Goal: Task Accomplishment & Management: Use online tool/utility

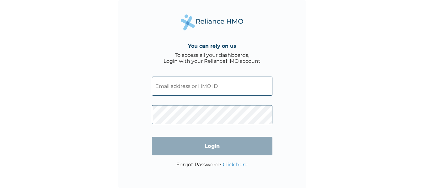
click at [230, 85] on input "text" at bounding box center [212, 86] width 120 height 19
type input "EKI/10188/A"
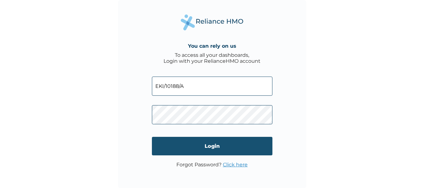
click at [206, 148] on input "Login" at bounding box center [212, 146] width 120 height 19
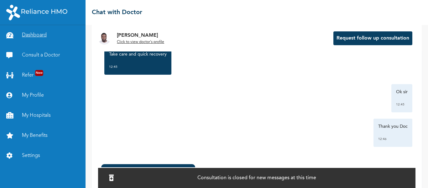
click at [40, 38] on link "Dashboard" at bounding box center [43, 35] width 86 height 20
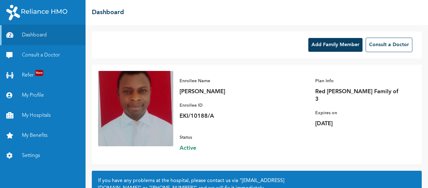
click at [332, 44] on button "Add Family Member" at bounding box center [336, 45] width 54 height 14
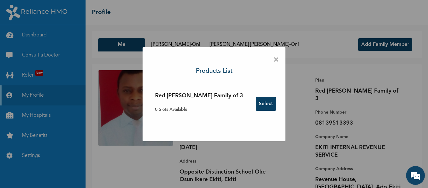
click at [273, 61] on span "×" at bounding box center [276, 59] width 6 height 13
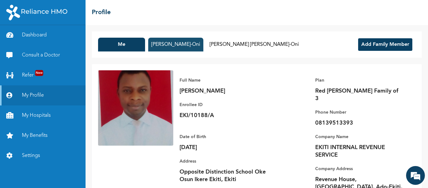
click at [180, 47] on button "[PERSON_NAME]-Oni" at bounding box center [175, 45] width 55 height 14
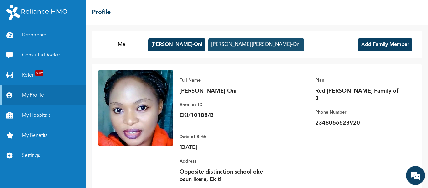
click at [239, 45] on button "[PERSON_NAME] [PERSON_NAME]-Oni" at bounding box center [257, 45] width 96 height 14
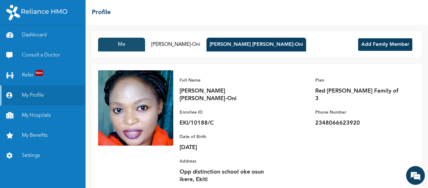
click at [120, 45] on button "Me" at bounding box center [121, 45] width 47 height 14
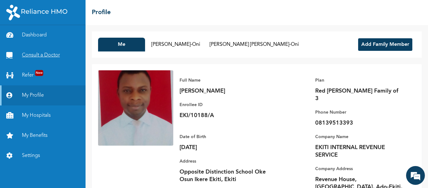
click at [53, 54] on link "Consult a Doctor" at bounding box center [43, 55] width 86 height 20
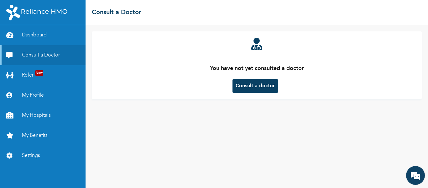
click at [259, 84] on button "Consult a doctor" at bounding box center [255, 86] width 45 height 14
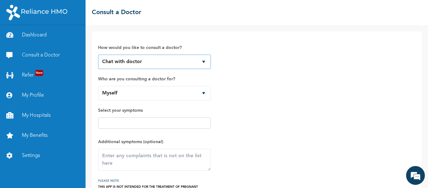
click at [154, 64] on select "Chat with doctor Phone Call" at bounding box center [154, 62] width 113 height 14
click at [98, 55] on select "Chat with doctor Phone Call" at bounding box center [154, 62] width 113 height 14
click at [148, 93] on select "Myself [PERSON_NAME] [PERSON_NAME]-Oni [PERSON_NAME]-Oni" at bounding box center [154, 93] width 113 height 14
select select "415937"
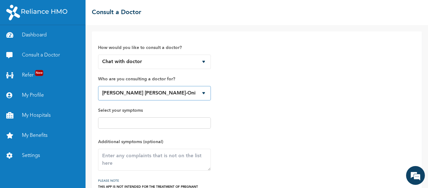
click at [98, 86] on select "Myself [PERSON_NAME] [PERSON_NAME]-Oni [PERSON_NAME]-Oni" at bounding box center [154, 93] width 113 height 14
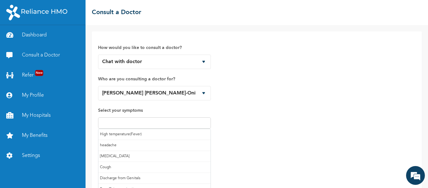
click at [148, 124] on input "text" at bounding box center [154, 123] width 109 height 8
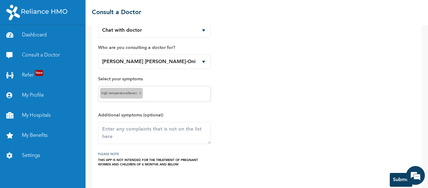
scroll to position [43, 0]
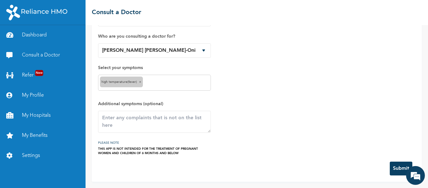
click at [192, 85] on input "text" at bounding box center [177, 83] width 65 height 8
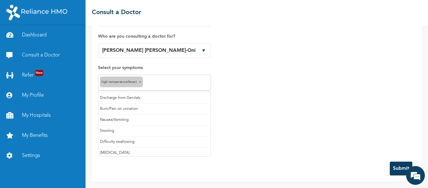
scroll to position [56, 0]
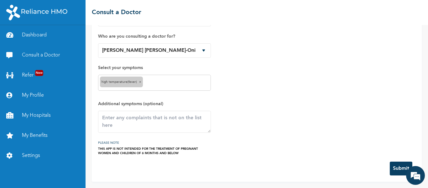
click at [139, 81] on span "×" at bounding box center [140, 81] width 2 height 3
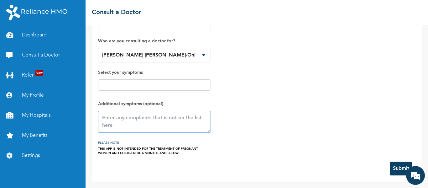
click at [136, 118] on textarea at bounding box center [154, 122] width 113 height 22
click at [103, 118] on textarea "[MEDICAL_DATA]" at bounding box center [154, 122] width 113 height 22
click at [138, 120] on textarea "[MEDICAL_DATA]" at bounding box center [154, 122] width 113 height 22
type textarea "m"
type textarea "s"
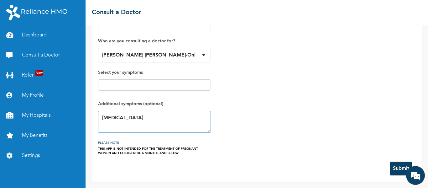
type textarea "[MEDICAL_DATA]"
click at [400, 167] on button "Submit" at bounding box center [401, 168] width 23 height 14
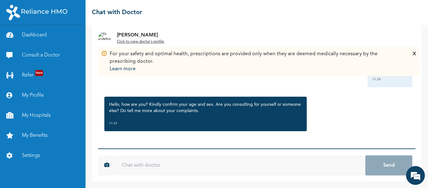
click at [140, 166] on input "text" at bounding box center [241, 165] width 250 height 20
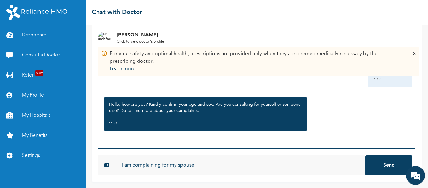
type input "I am complaining for my spouse"
click at [366, 155] on button "Send" at bounding box center [389, 165] width 47 height 20
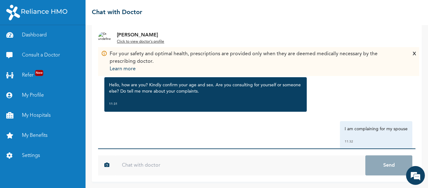
scroll to position [46, 0]
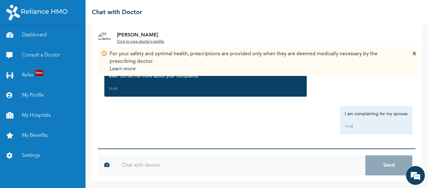
click at [126, 167] on input "text" at bounding box center [241, 165] width 250 height 20
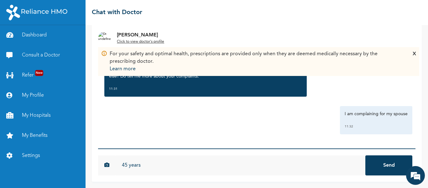
type input "45 years"
click at [366, 155] on button "Send" at bounding box center [389, 165] width 47 height 20
type input "female"
click at [366, 155] on button "Send" at bounding box center [389, 165] width 47 height 20
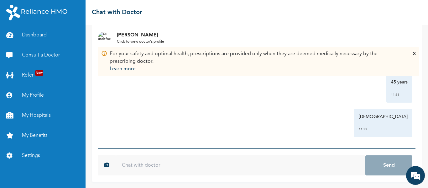
scroll to position [115, 0]
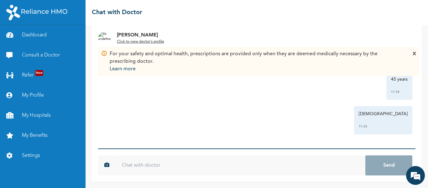
click at [135, 166] on input "text" at bounding box center [241, 165] width 250 height 20
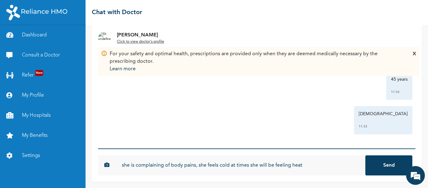
type input "she is complaining of body pains, she feels cold at times she will be feeling h…"
click at [366, 155] on button "Send" at bounding box center [389, 165] width 47 height 20
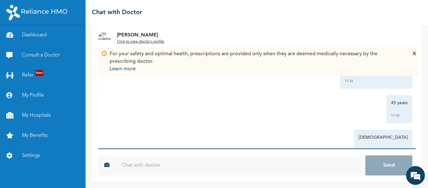
scroll to position [150, 0]
